Goal: Find specific page/section: Find specific page/section

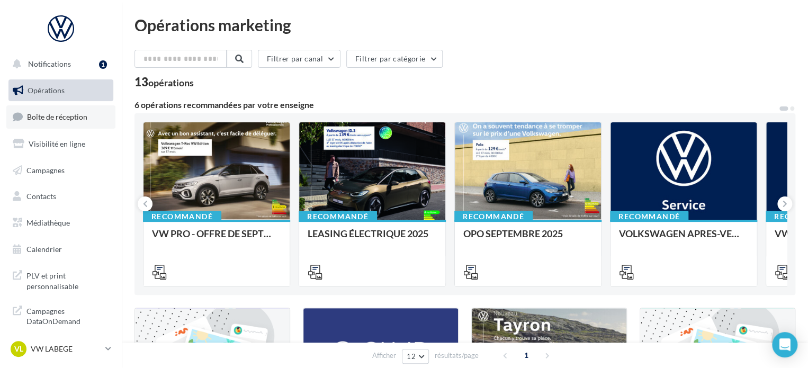
click at [60, 118] on span "Boîte de réception" at bounding box center [57, 116] width 60 height 9
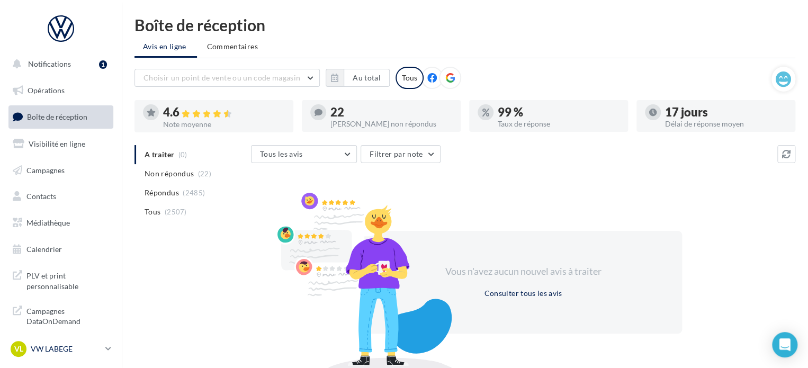
click at [53, 351] on p "VW LABEGE" at bounding box center [66, 348] width 70 height 11
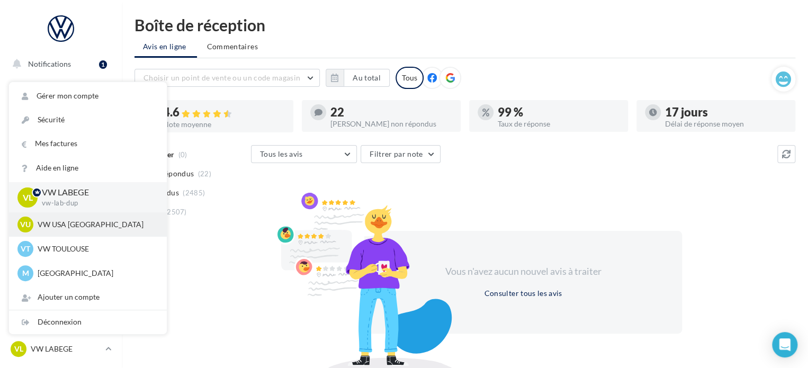
click at [105, 229] on p "VW USA [GEOGRAPHIC_DATA]" at bounding box center [96, 224] width 116 height 11
